Goal: Entertainment & Leisure: Browse casually

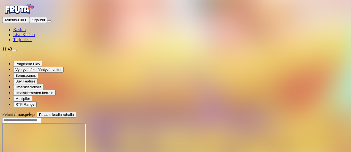
click at [42, 23] on button "Kirjaudu" at bounding box center [38, 20] width 18 height 6
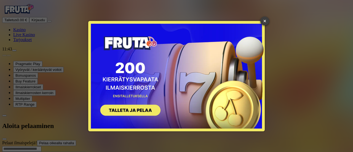
click at [266, 20] on link "×" at bounding box center [264, 21] width 9 height 9
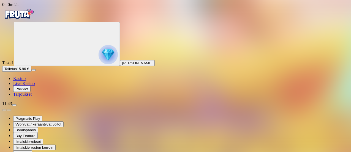
click at [99, 64] on img "Primary" at bounding box center [108, 54] width 19 height 19
drag, startPoint x: 179, startPoint y: 18, endPoint x: 156, endPoint y: 10, distance: 24.3
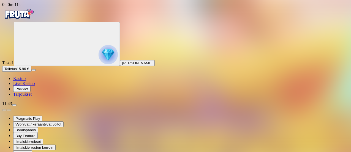
click at [34, 21] on img "Primary" at bounding box center [18, 14] width 33 height 14
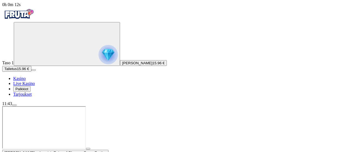
click at [34, 21] on img "Primary" at bounding box center [18, 14] width 33 height 14
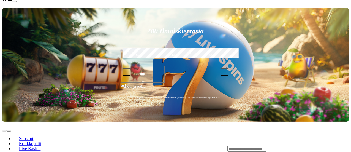
scroll to position [103, 0]
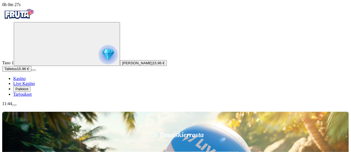
type input "*****"
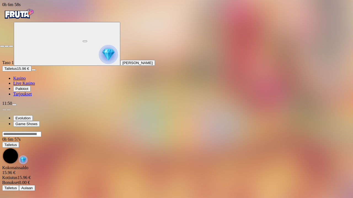
click at [2, 46] on span "close icon" at bounding box center [2, 46] width 0 height 0
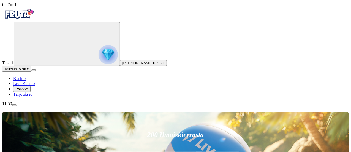
scroll to position [133, 0]
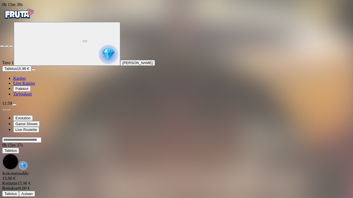
click at [11, 46] on span "fullscreen-exit icon" at bounding box center [11, 46] width 0 height 0
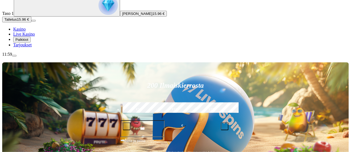
scroll to position [48, 0]
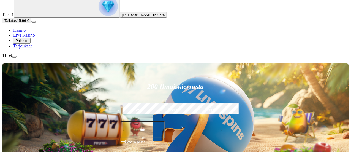
drag, startPoint x: 328, startPoint y: 112, endPoint x: 329, endPoint y: 120, distance: 8.0
drag, startPoint x: 331, startPoint y: 119, endPoint x: 332, endPoint y: 127, distance: 8.3
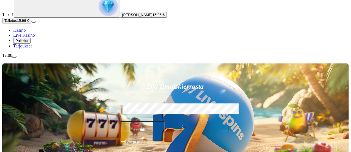
type input "*******"
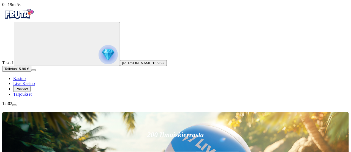
drag, startPoint x: 352, startPoint y: 3, endPoint x: 220, endPoint y: 86, distance: 156.7
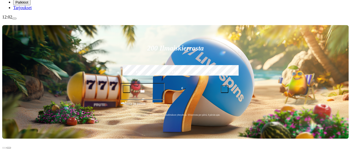
scroll to position [92, 0]
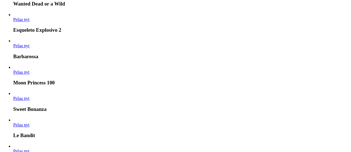
scroll to position [0, 0]
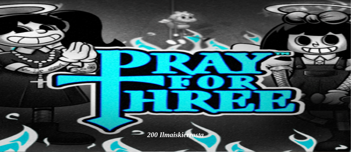
type input "*"
drag, startPoint x: 269, startPoint y: 99, endPoint x: 285, endPoint y: 140, distance: 43.6
type input "**"
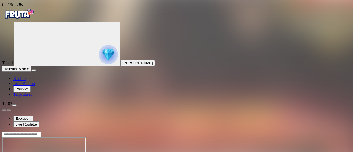
click at [285, 127] on ul "Evolution Live Roulette" at bounding box center [176, 121] width 348 height 12
click at [83, 41] on iframe at bounding box center [41, 20] width 83 height 41
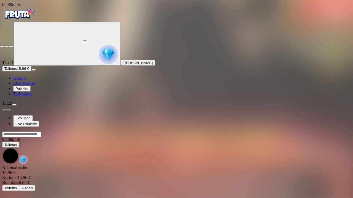
click at [2, 46] on span "close icon" at bounding box center [2, 46] width 0 height 0
